Goal: Check status: Check status

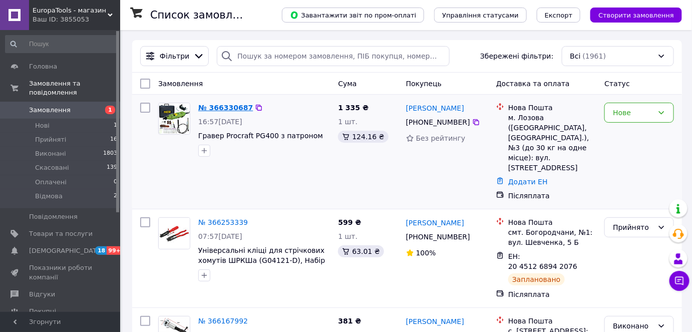
click at [221, 107] on link "№ 366330687" at bounding box center [225, 108] width 55 height 8
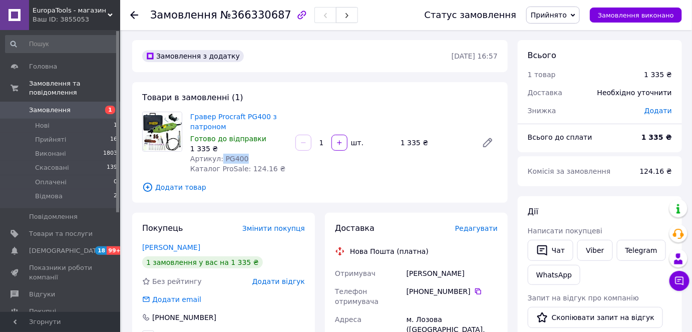
drag, startPoint x: 243, startPoint y: 160, endPoint x: 218, endPoint y: 158, distance: 24.6
click at [218, 158] on div "Артикул: PG400" at bounding box center [238, 159] width 97 height 10
click at [265, 159] on div "Артикул: PG400" at bounding box center [238, 159] width 97 height 10
drag, startPoint x: 237, startPoint y: 159, endPoint x: 220, endPoint y: 159, distance: 17.0
click at [220, 159] on div "Артикул: PG400" at bounding box center [238, 159] width 97 height 10
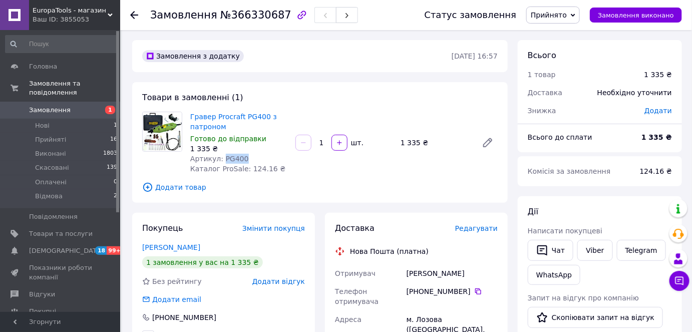
copy span "PG400"
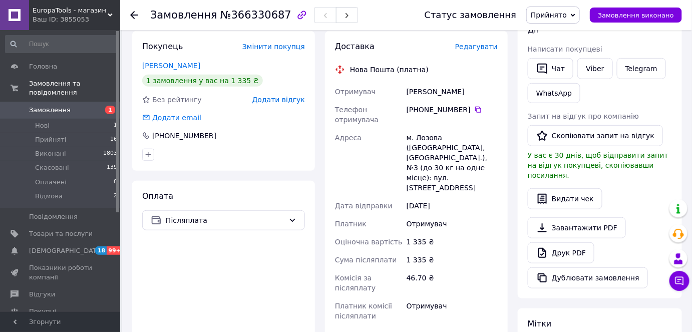
scroll to position [227, 0]
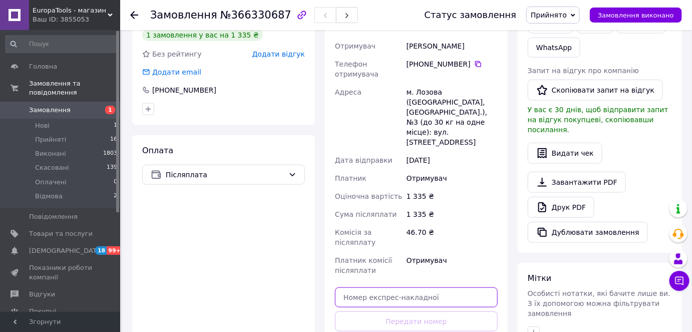
click at [393, 287] on input "text" at bounding box center [416, 297] width 163 height 20
paste input "20451269186990"
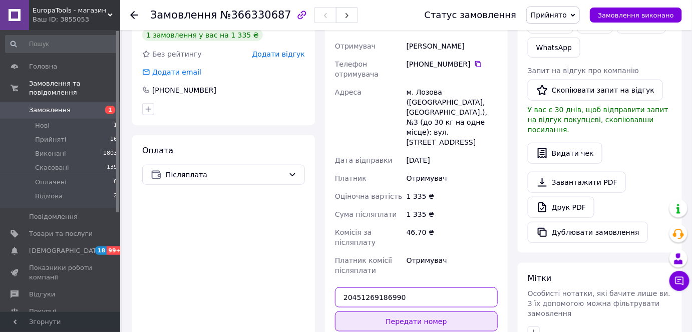
type input "20451269186990"
click at [404, 311] on button "Передати номер" at bounding box center [416, 321] width 163 height 20
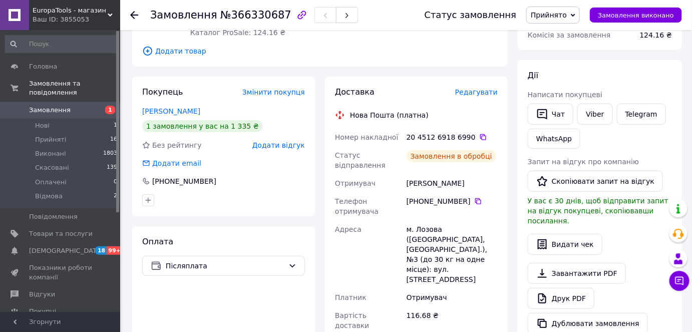
scroll to position [0, 0]
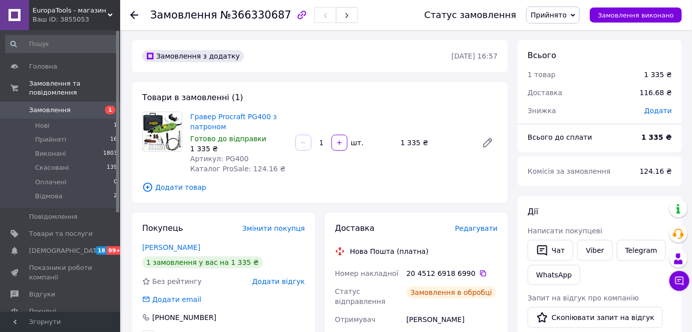
click at [63, 106] on span "Замовлення" at bounding box center [50, 110] width 42 height 9
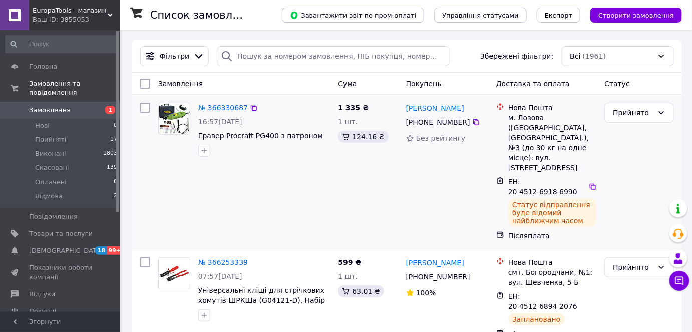
scroll to position [91, 0]
